Goal: Task Accomplishment & Management: Use online tool/utility

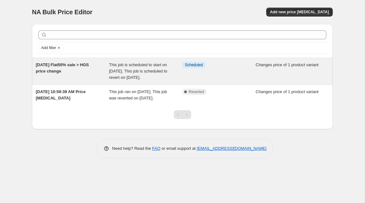
click at [88, 77] on div "[DATE] Flat50% sale > HGS price change" at bounding box center [73, 71] width 74 height 19
